Goal: Transaction & Acquisition: Purchase product/service

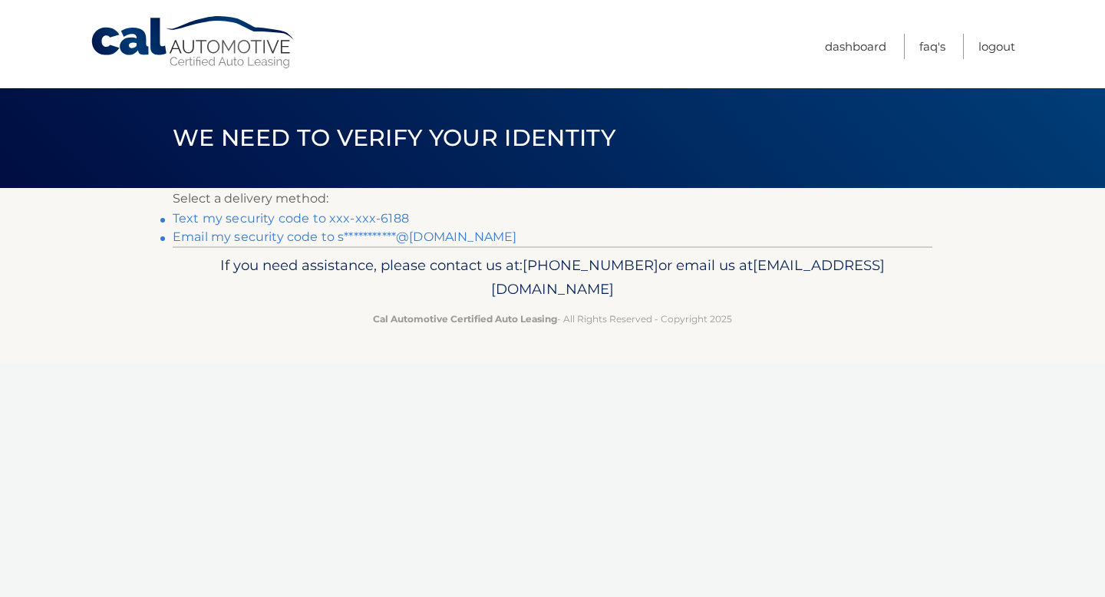
click at [336, 219] on link "Text my security code to xxx-xxx-6188" at bounding box center [291, 218] width 236 height 15
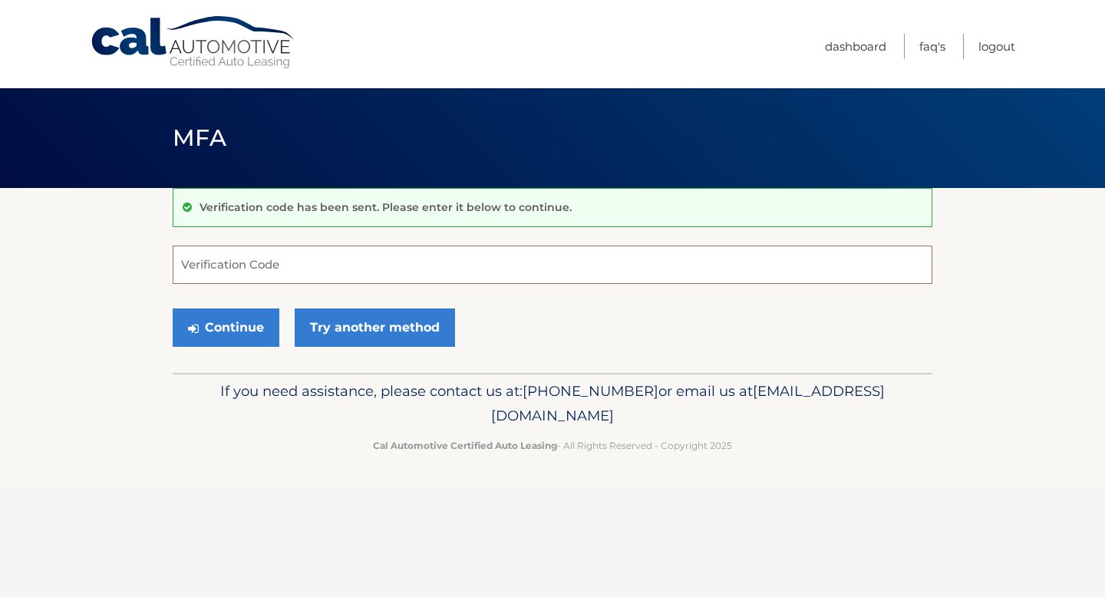
click at [364, 268] on input "Verification Code" at bounding box center [553, 265] width 760 height 38
type input "190260"
click at [252, 328] on button "Continue" at bounding box center [226, 327] width 107 height 38
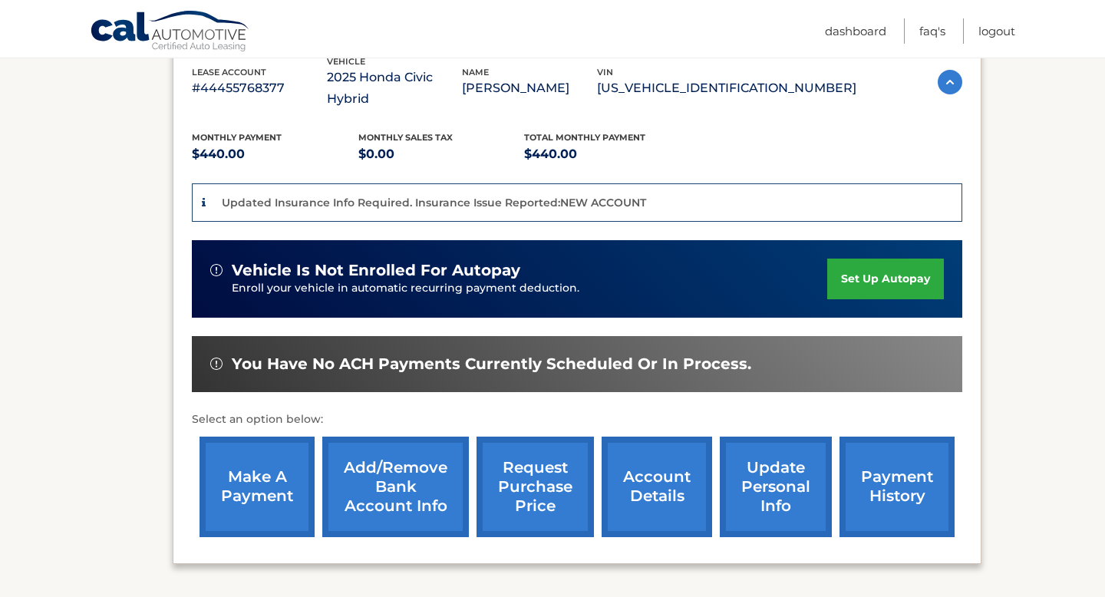
scroll to position [288, 0]
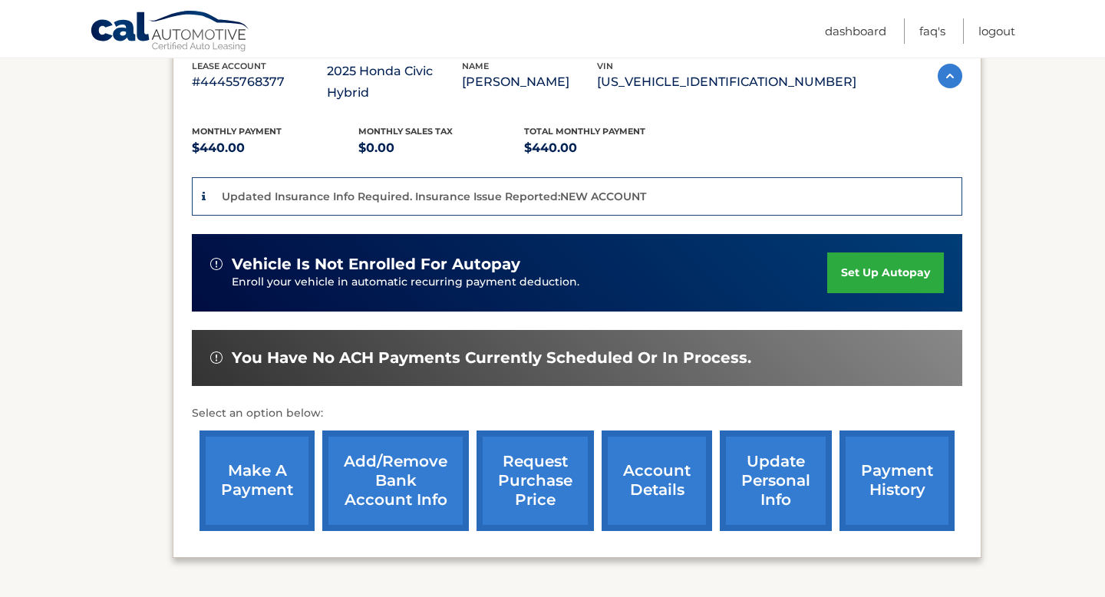
click at [288, 443] on link "make a payment" at bounding box center [256, 480] width 115 height 101
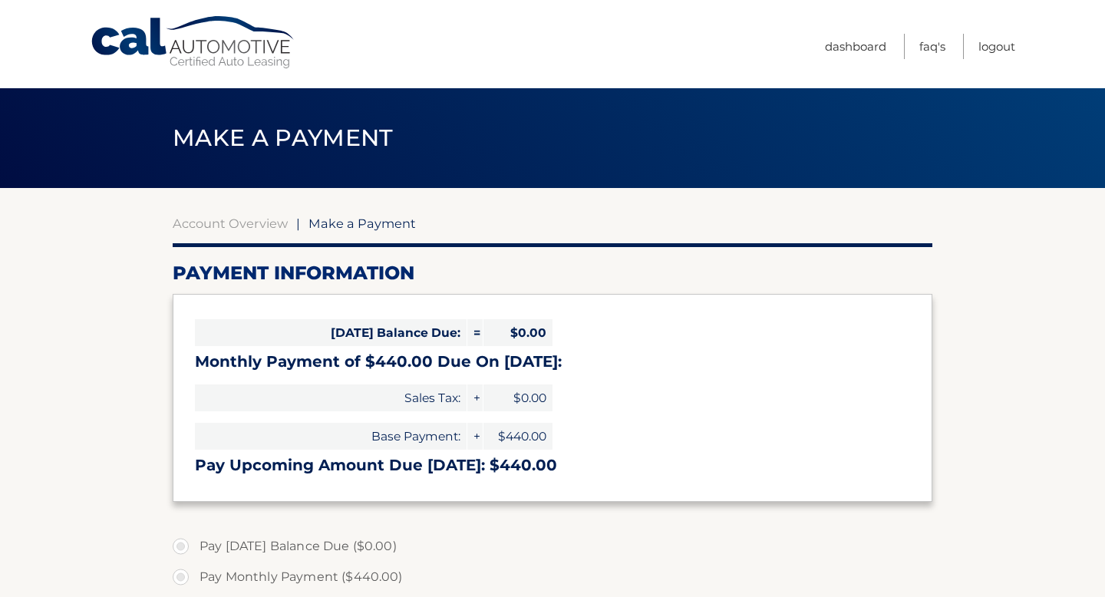
select select "MTAxNmVkODItNzNlNi00MTBhLWJhMTYtMjU2NjViMGU4MDQ3"
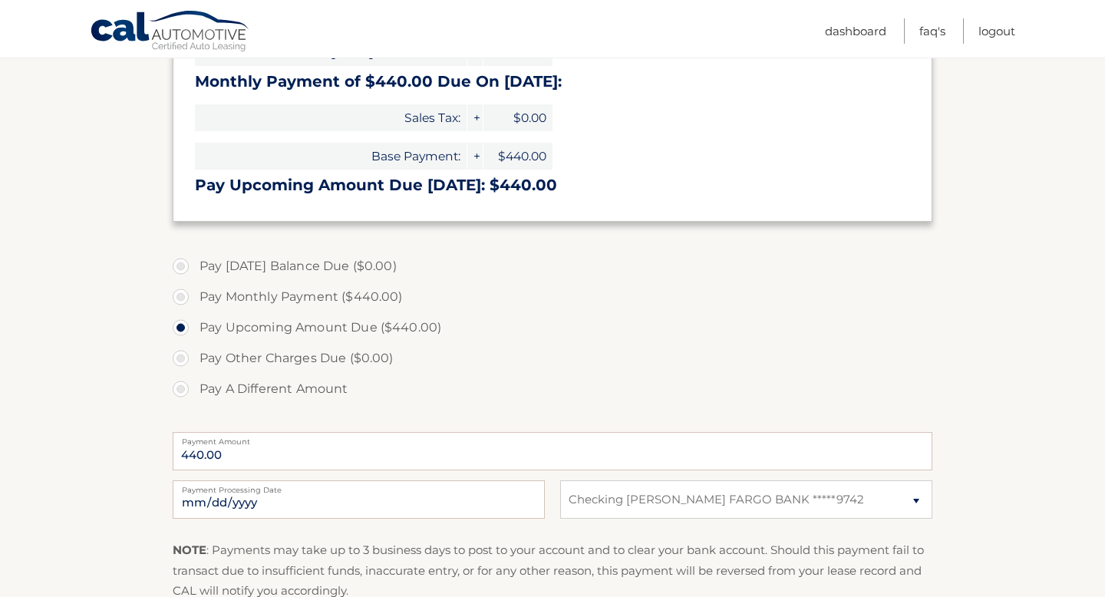
scroll to position [301, 0]
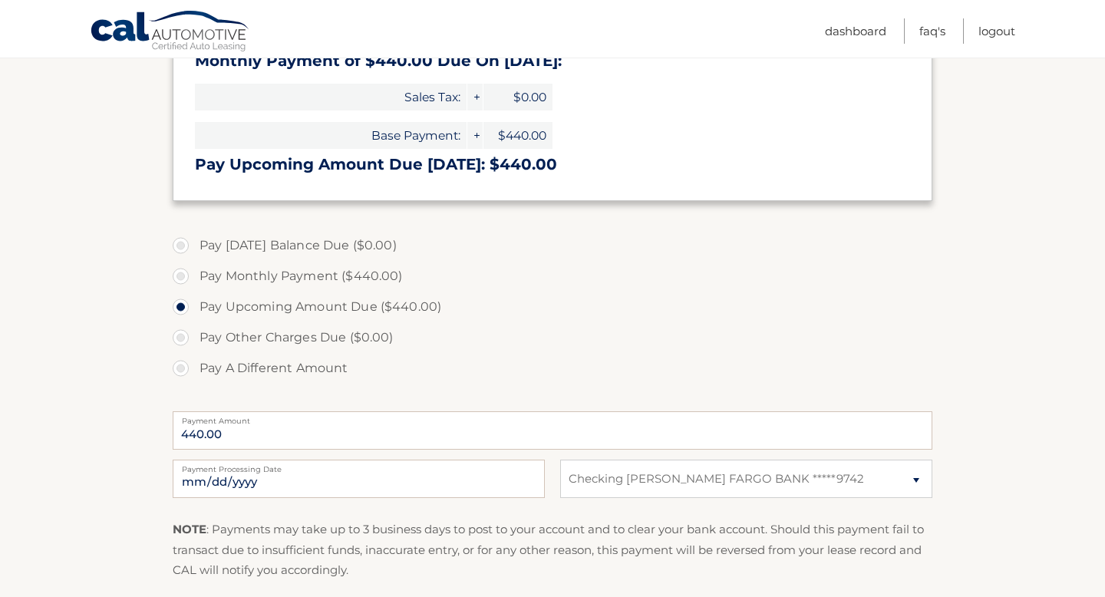
click at [254, 285] on label "Pay Monthly Payment ($440.00)" at bounding box center [553, 276] width 760 height 31
click at [194, 285] on input "Pay Monthly Payment ($440.00)" at bounding box center [186, 273] width 15 height 25
radio input "true"
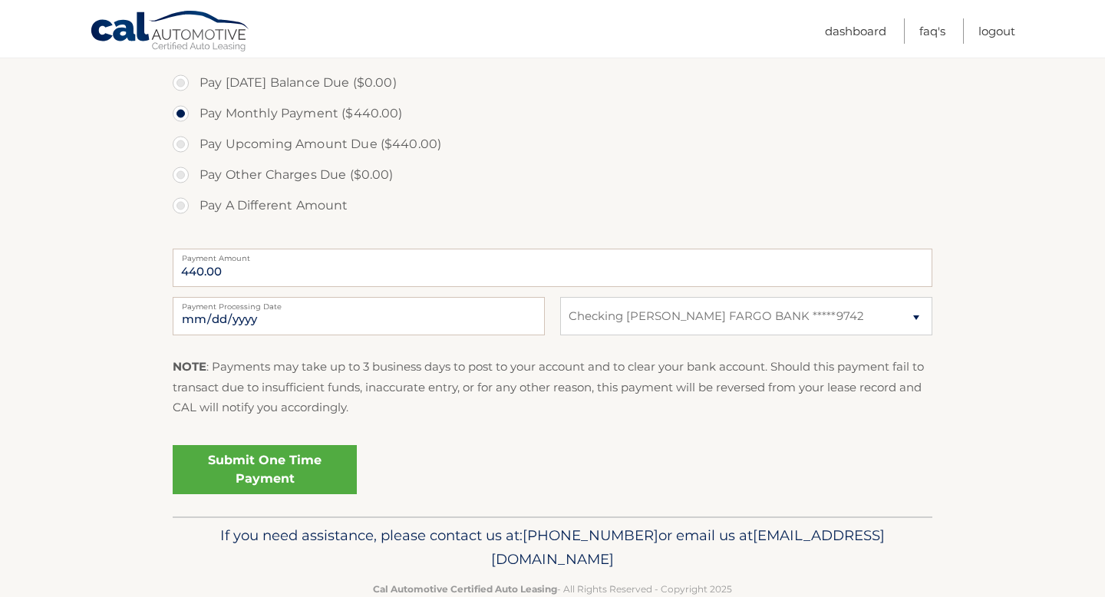
scroll to position [499, 0]
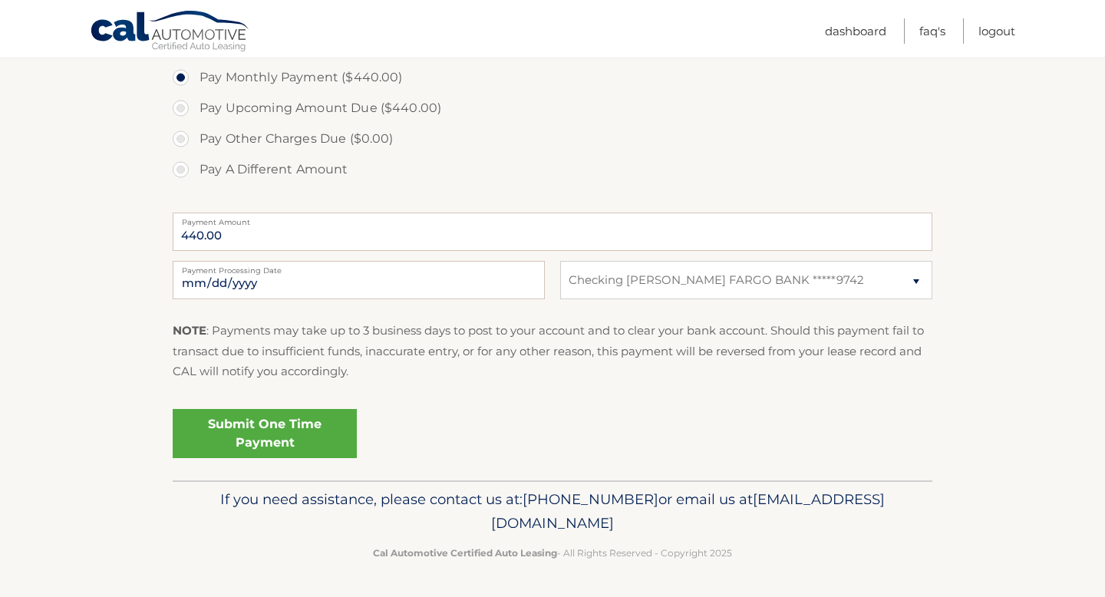
click at [308, 423] on link "Submit One Time Payment" at bounding box center [265, 433] width 184 height 49
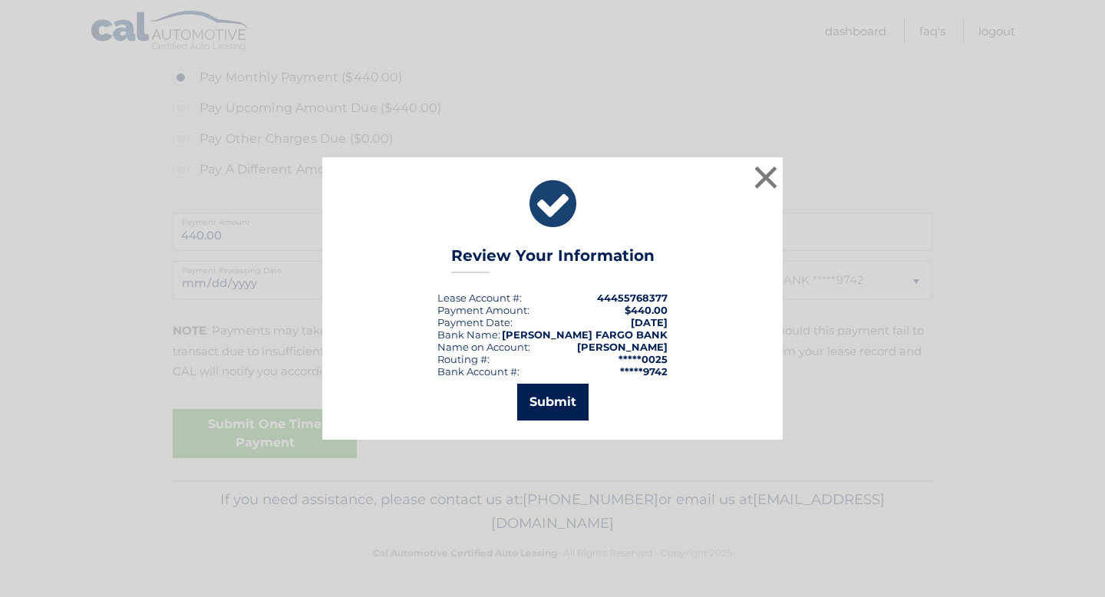
click at [533, 404] on button "Submit" at bounding box center [552, 402] width 71 height 37
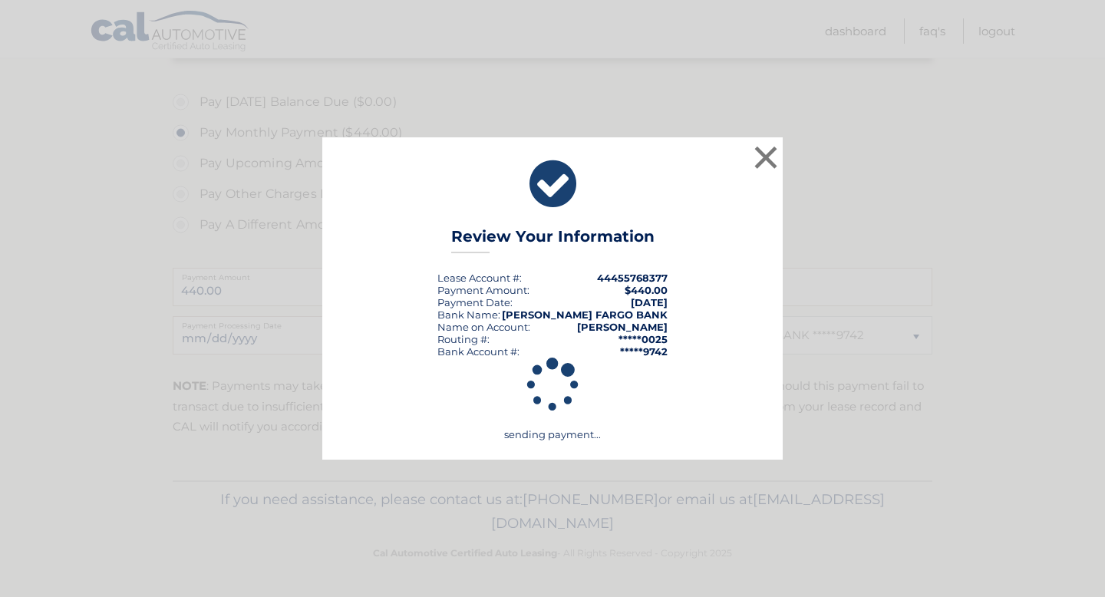
scroll to position [444, 0]
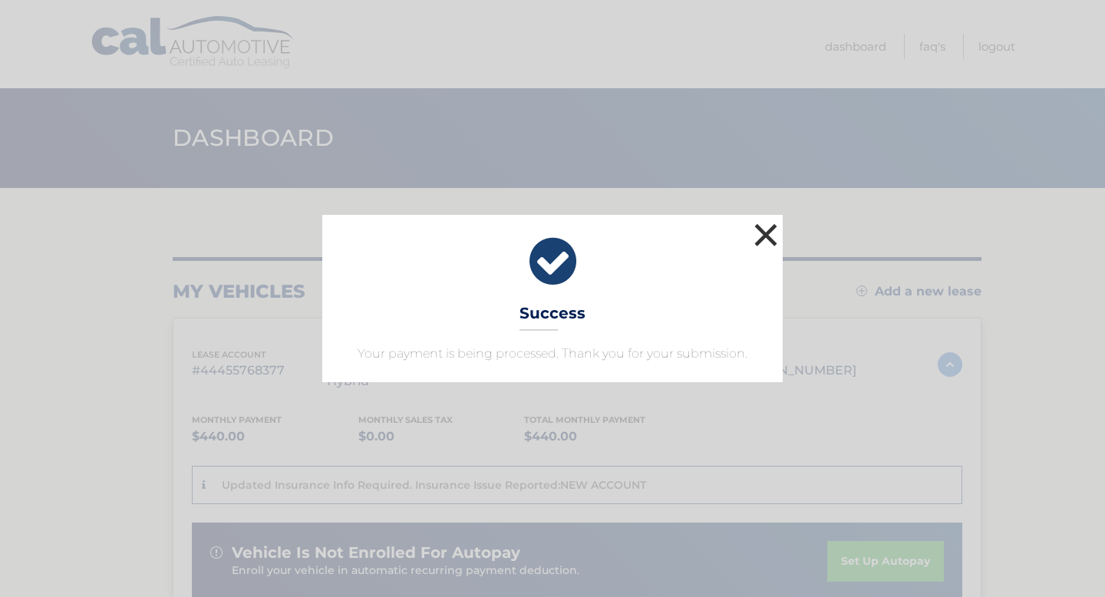
click at [771, 250] on button "×" at bounding box center [765, 234] width 31 height 31
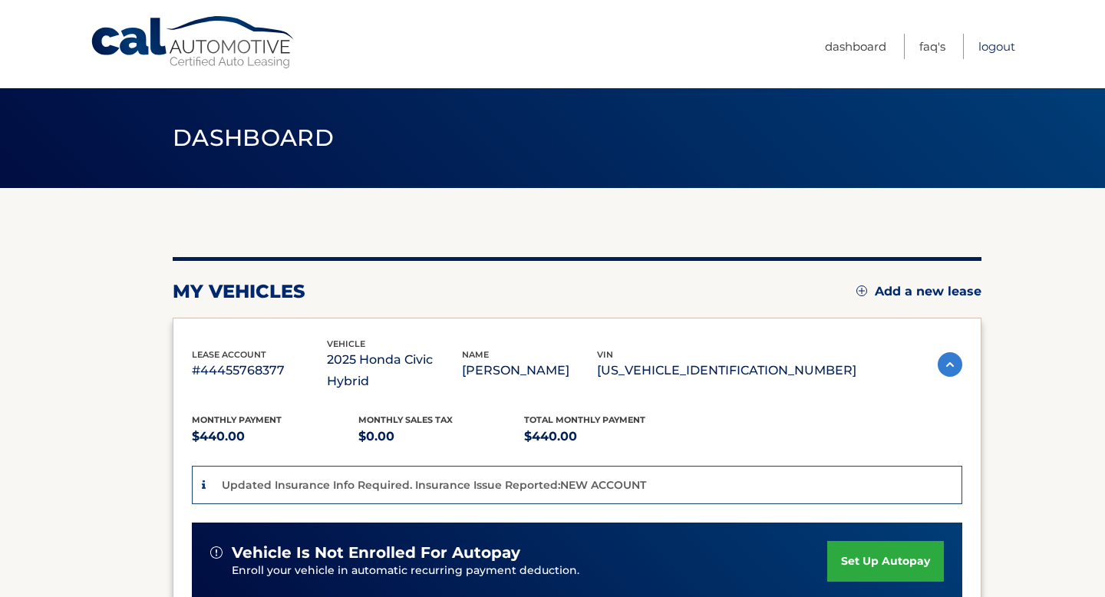
click at [1010, 54] on link "Logout" at bounding box center [996, 46] width 37 height 25
